Goal: Task Accomplishment & Management: Use online tool/utility

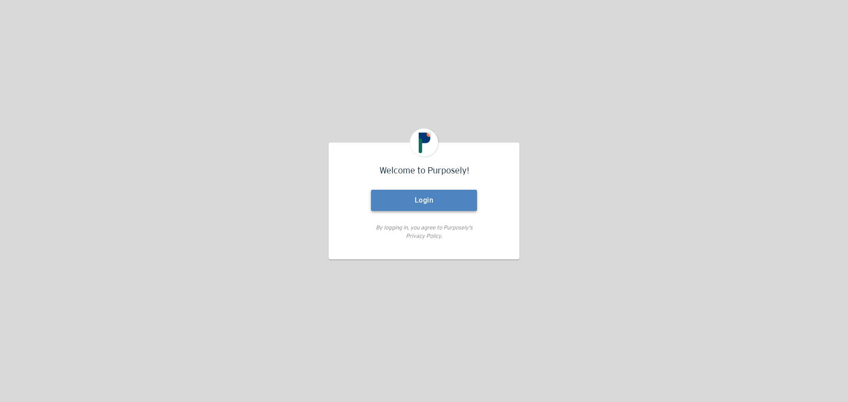
click at [426, 200] on button "Login" at bounding box center [424, 200] width 106 height 21
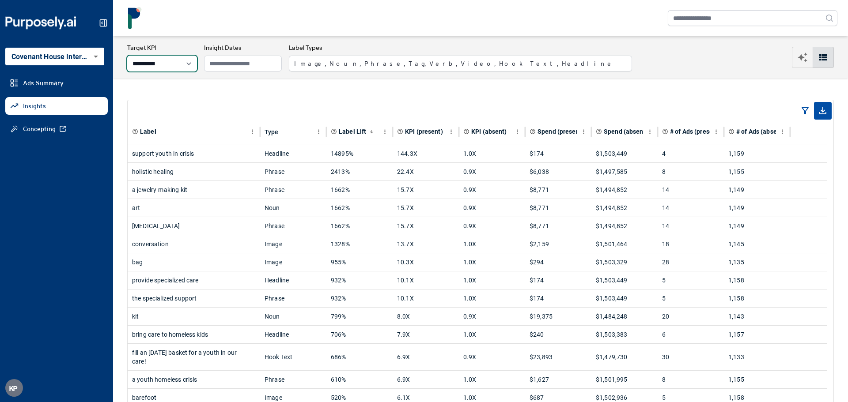
click at [194, 60] on select "**********" at bounding box center [162, 64] width 70 height 16
select select "**********"
click at [127, 56] on select "**********" at bounding box center [162, 64] width 70 height 16
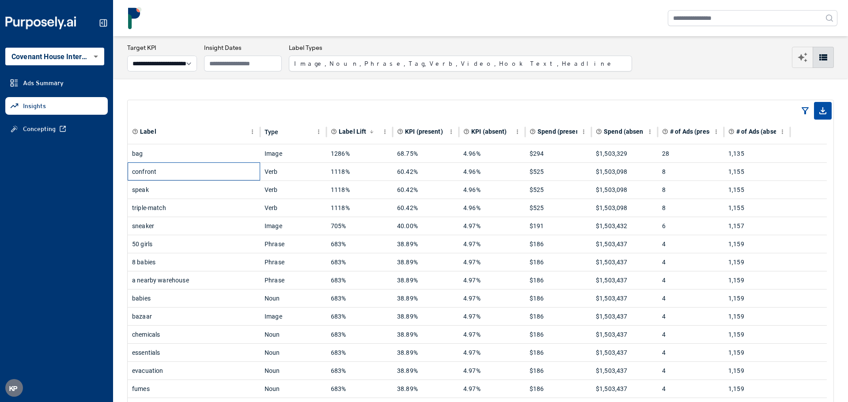
click at [146, 172] on div "confront" at bounding box center [194, 172] width 124 height 18
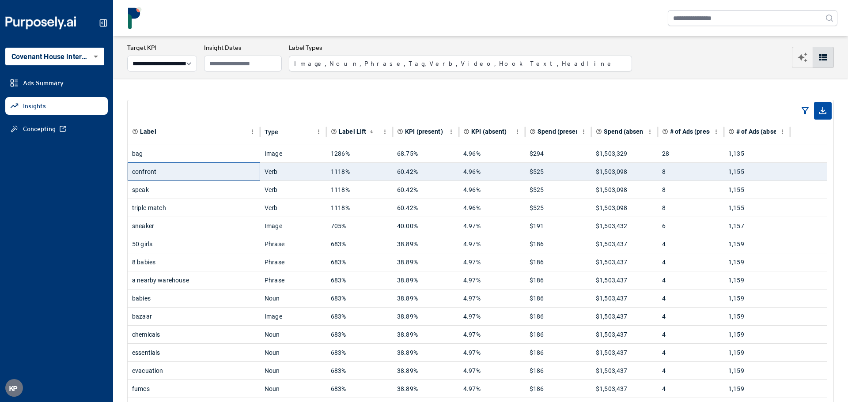
click at [185, 172] on div "confront" at bounding box center [194, 172] width 124 height 18
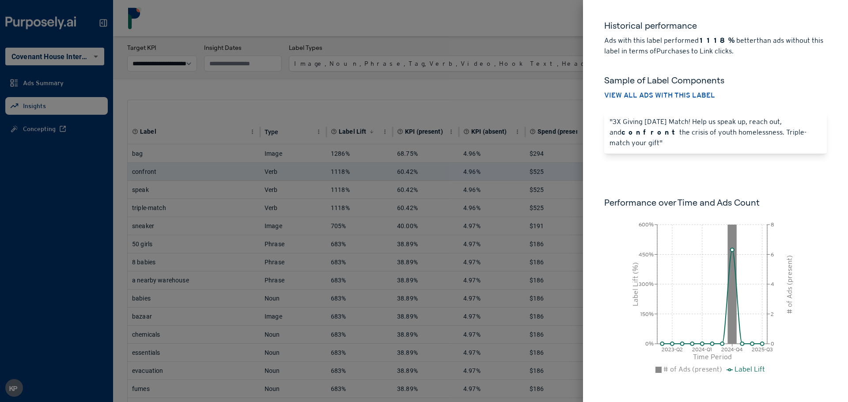
scroll to position [56, 0]
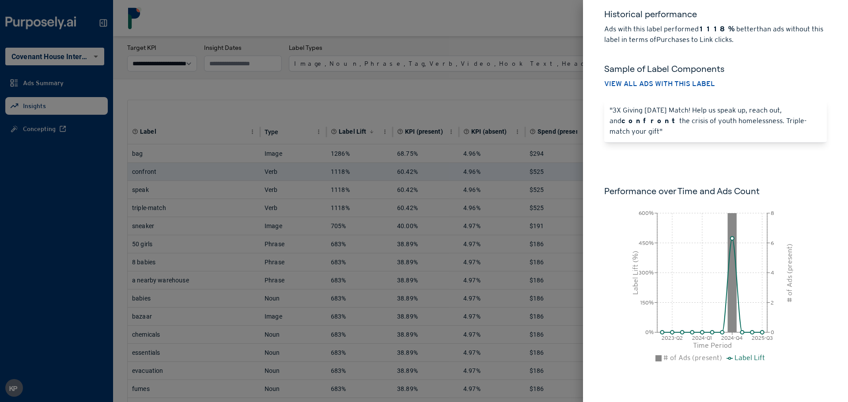
click at [518, 102] on div at bounding box center [424, 201] width 848 height 402
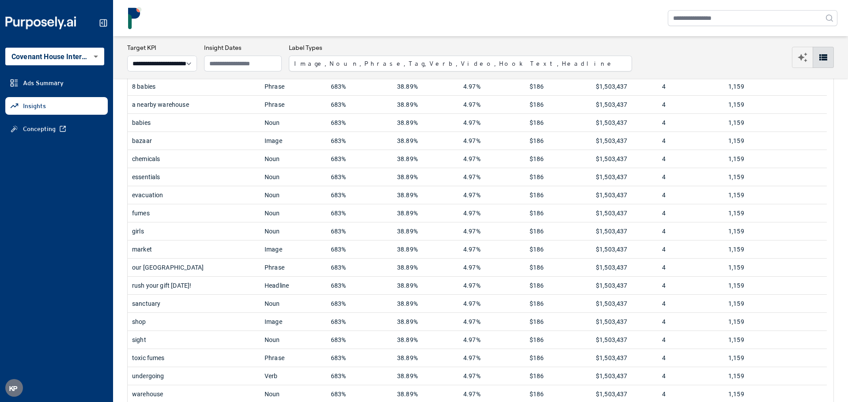
scroll to position [177, 0]
click at [190, 265] on div "our [GEOGRAPHIC_DATA]" at bounding box center [194, 267] width 124 height 18
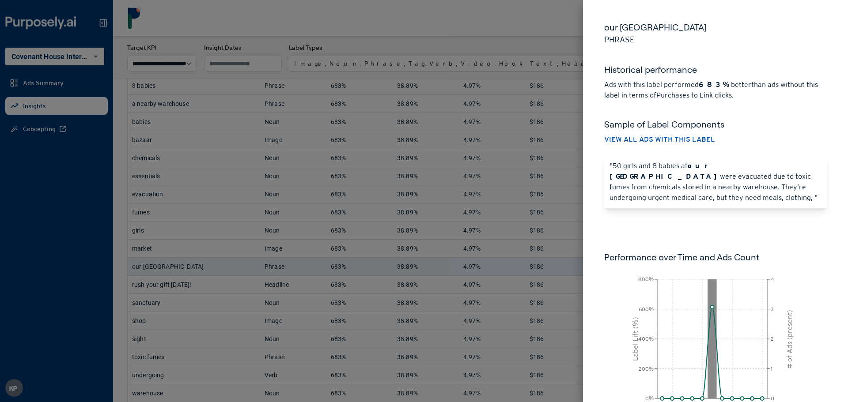
click at [234, 271] on div at bounding box center [424, 201] width 848 height 402
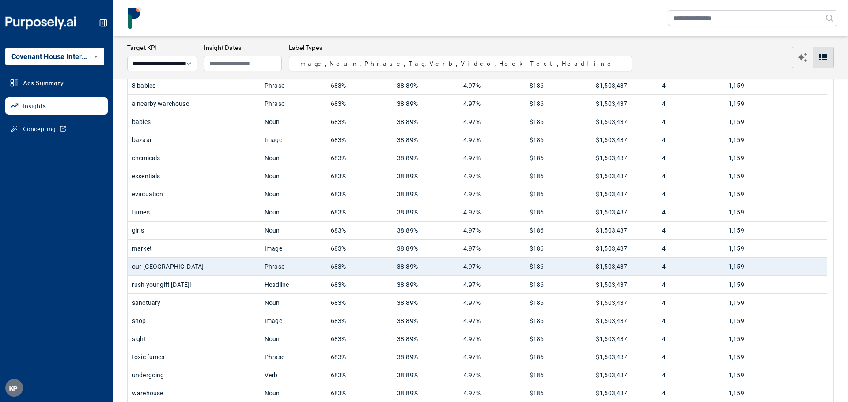
click at [44, 84] on span "Ads Summary" at bounding box center [43, 83] width 41 height 9
select select "**********"
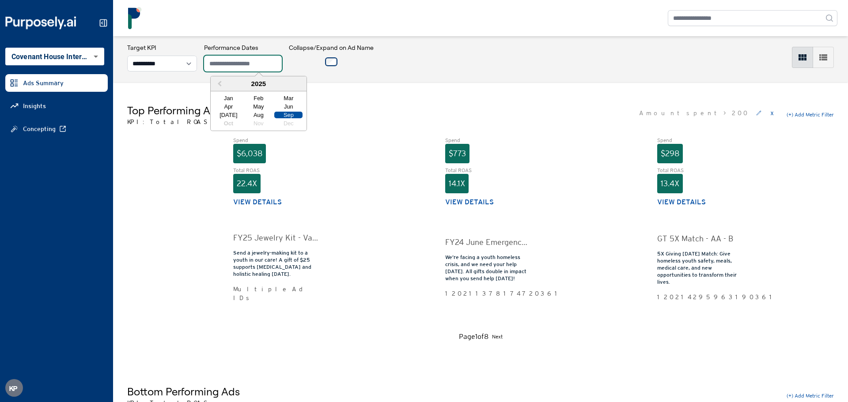
click at [244, 62] on input "text" at bounding box center [243, 64] width 78 height 16
click at [290, 114] on div "Sep" at bounding box center [288, 115] width 28 height 7
type input "*********"
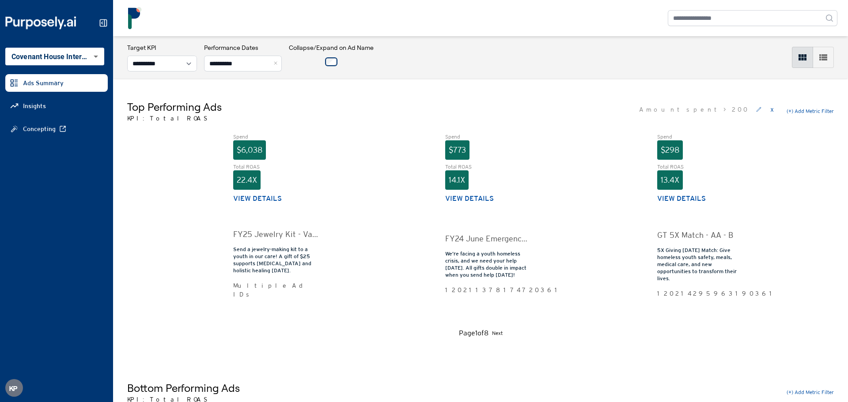
click at [300, 318] on div "Spend $6,038 Total ROAS 22.4X View details FY25 Jewelry Kit - Var A: Blue Send …" at bounding box center [275, 227] width 85 height 188
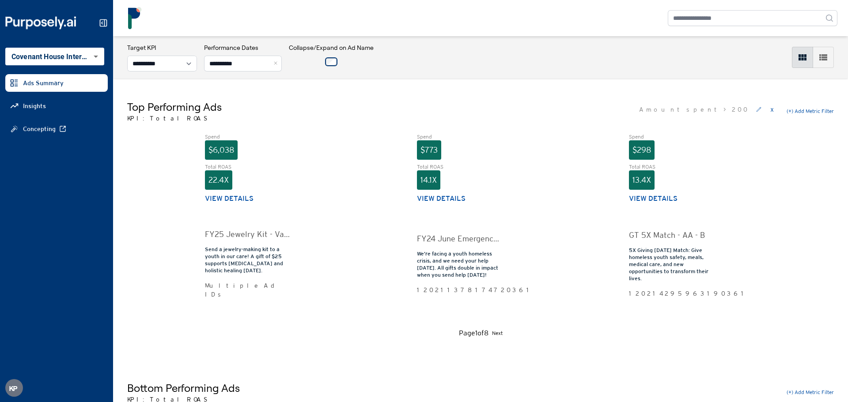
scroll to position [0, 44]
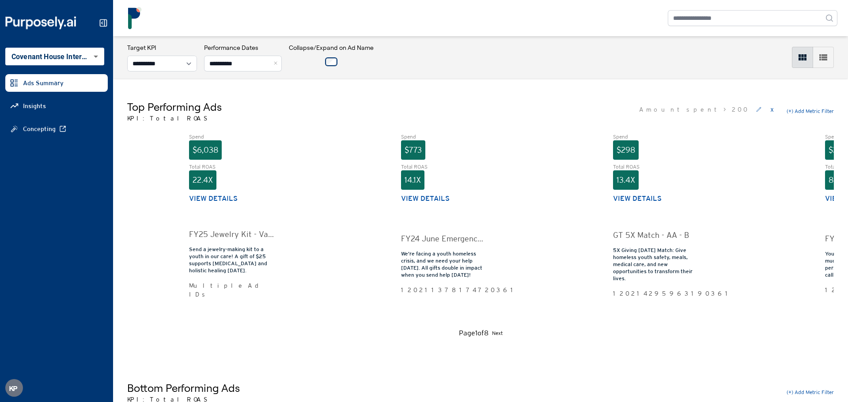
click at [211, 196] on button "View details" at bounding box center [213, 198] width 49 height 11
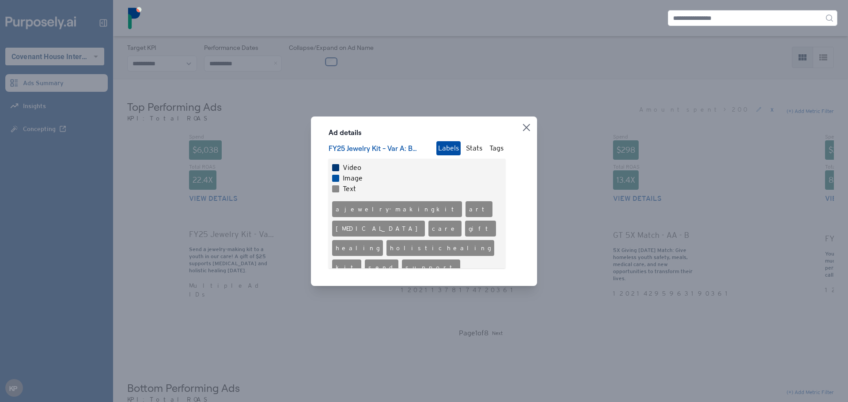
scroll to position [11, 0]
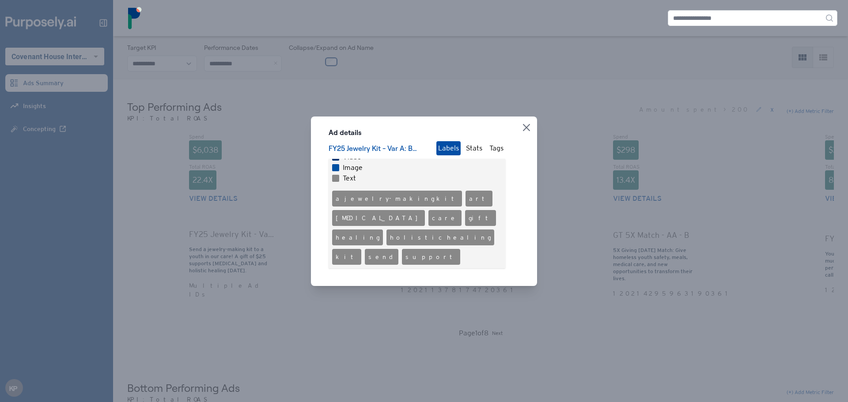
click at [527, 130] on icon "button" at bounding box center [526, 127] width 7 height 7
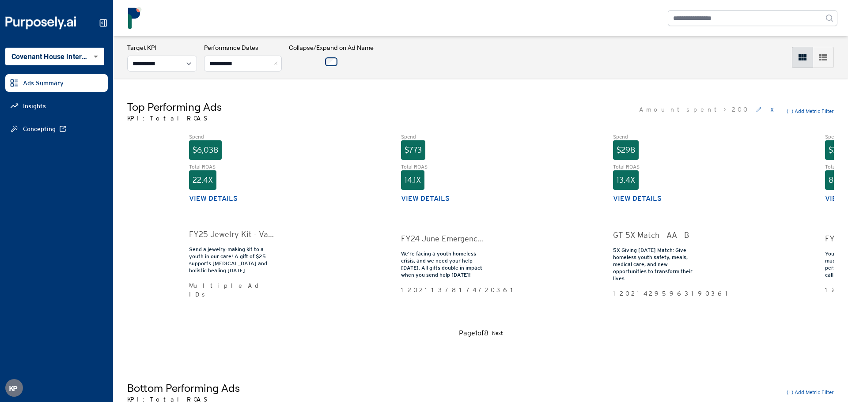
scroll to position [0, 0]
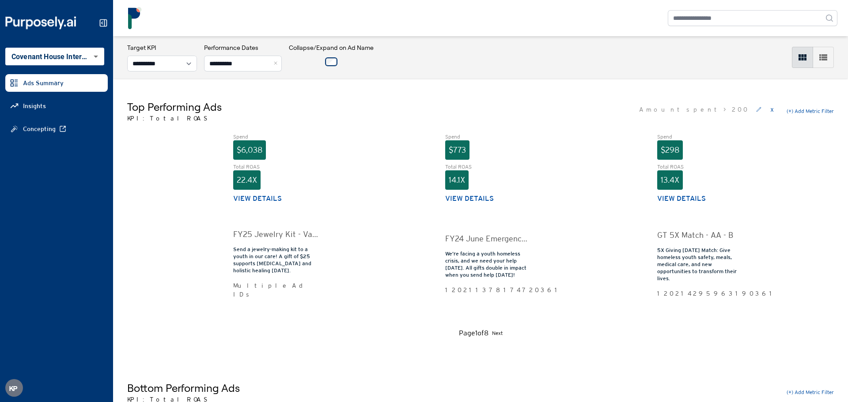
click at [255, 237] on div "FY25 Jewelry Kit - Var A: Blue" at bounding box center [275, 234] width 85 height 12
click at [246, 198] on button "View details" at bounding box center [257, 198] width 49 height 11
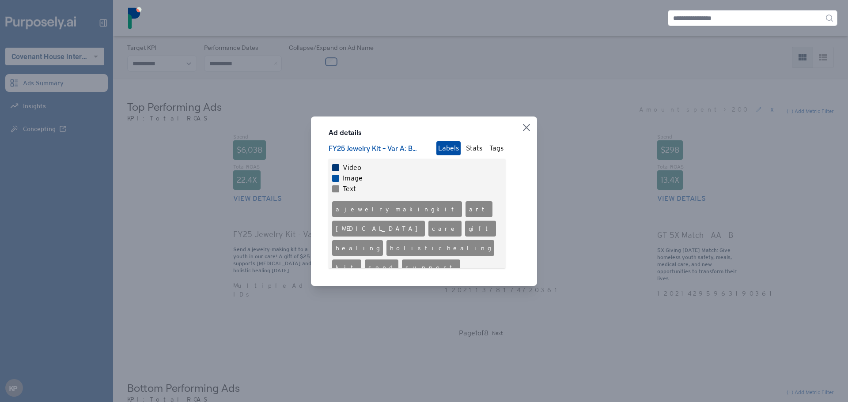
scroll to position [11, 0]
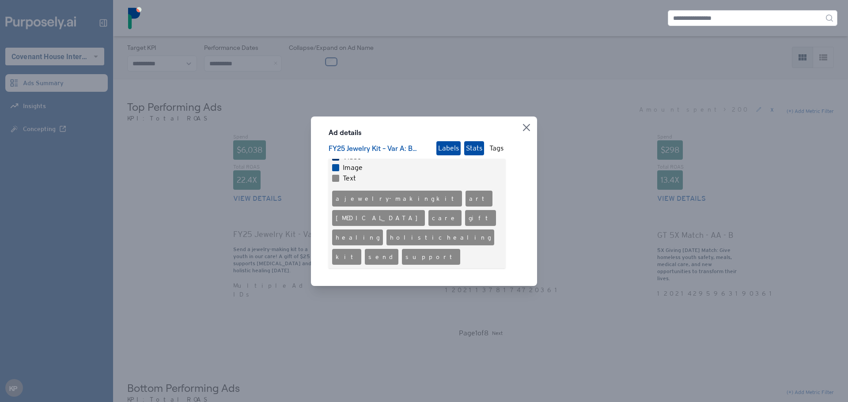
click at [468, 155] on button "Stats" at bounding box center [474, 148] width 20 height 14
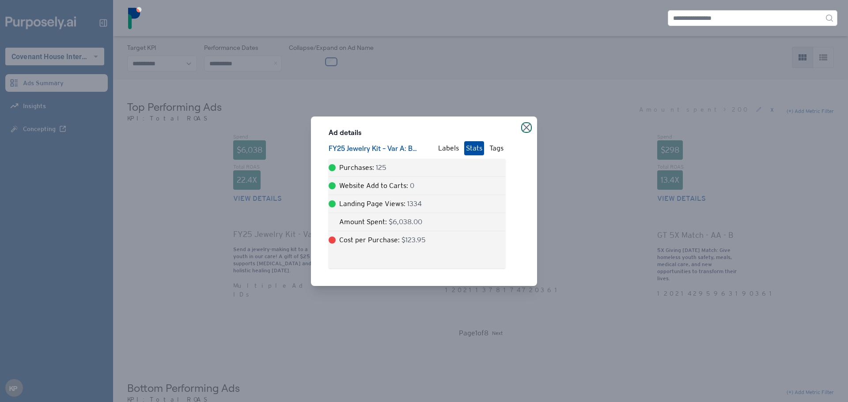
click at [525, 127] on icon "button" at bounding box center [526, 127] width 7 height 7
